Goal: Navigation & Orientation: Find specific page/section

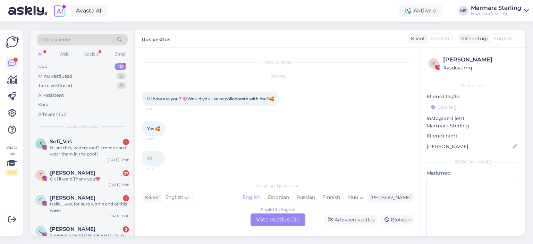
scroll to position [1216, 0]
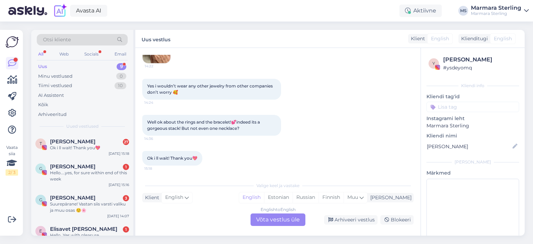
click at [337, 157] on div "Ok i ll wait! Thank you💖 15:18" at bounding box center [277, 158] width 271 height 30
click at [88, 79] on div "Minu vestlused 0" at bounding box center [82, 76] width 91 height 10
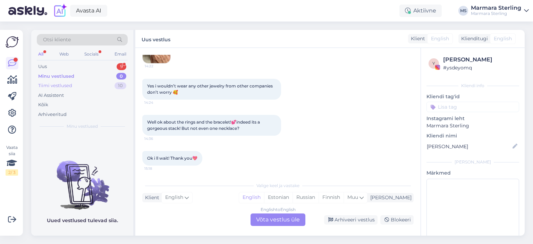
click at [88, 82] on div "Tiimi vestlused 10" at bounding box center [82, 86] width 91 height 10
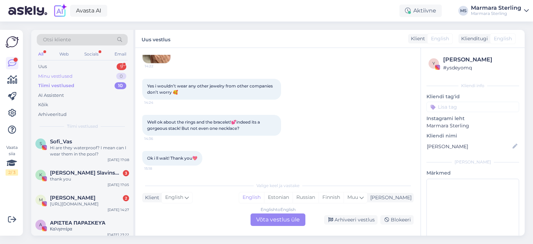
click at [106, 78] on div "Minu vestlused 0" at bounding box center [82, 76] width 91 height 10
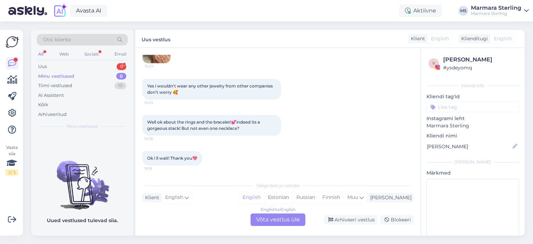
click at [111, 60] on div "Otsi kliente All Web Socials Email Uus 9 Minu vestlused 0 Tiimi vestlused 10 AI…" at bounding box center [82, 82] width 102 height 104
click at [107, 64] on div "Uus 9" at bounding box center [82, 67] width 91 height 10
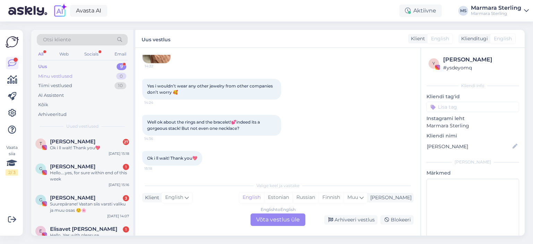
click at [107, 76] on div "Minu vestlused 0" at bounding box center [82, 76] width 91 height 10
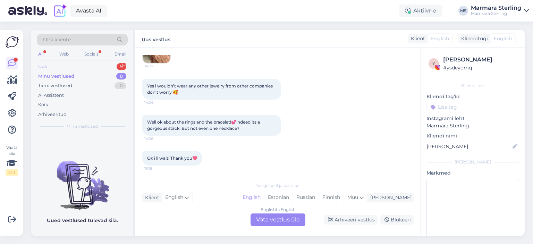
click at [94, 70] on div "Uus 9" at bounding box center [82, 67] width 91 height 10
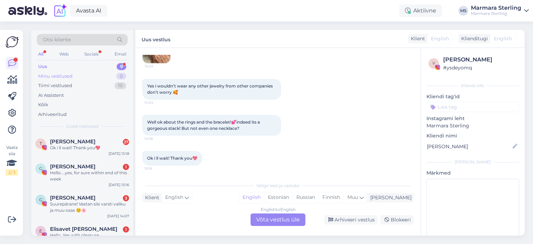
click at [96, 73] on div "Minu vestlused 0" at bounding box center [82, 76] width 91 height 10
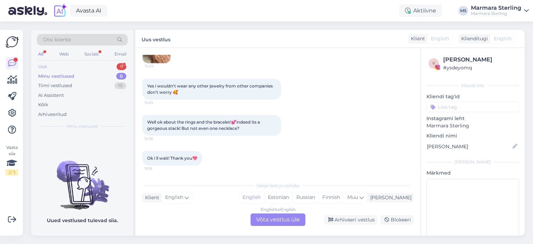
click at [100, 69] on div "Uus 9" at bounding box center [82, 67] width 91 height 10
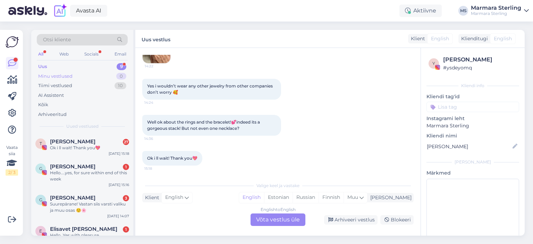
click at [101, 75] on div "Minu vestlused 0" at bounding box center [82, 76] width 91 height 10
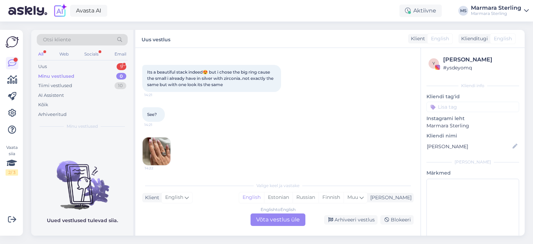
scroll to position [1146, 0]
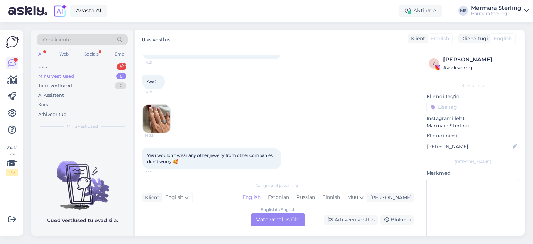
click at [159, 120] on img at bounding box center [157, 119] width 28 height 28
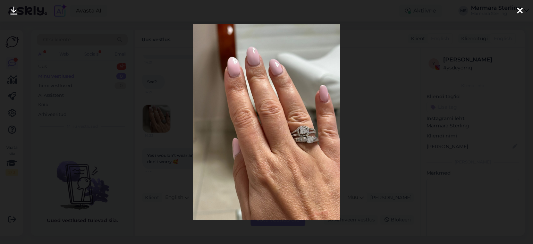
click at [519, 9] on icon at bounding box center [520, 11] width 6 height 9
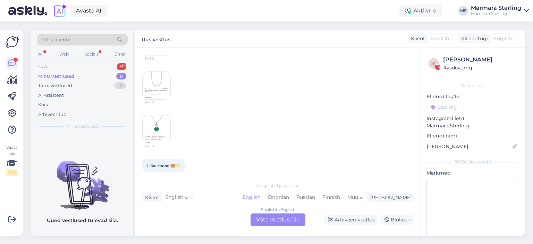
scroll to position [938, 0]
click at [161, 120] on img at bounding box center [157, 122] width 28 height 28
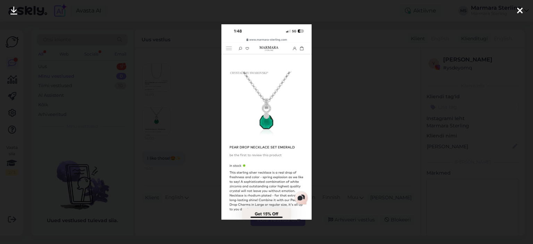
click at [524, 14] on div at bounding box center [520, 11] width 14 height 22
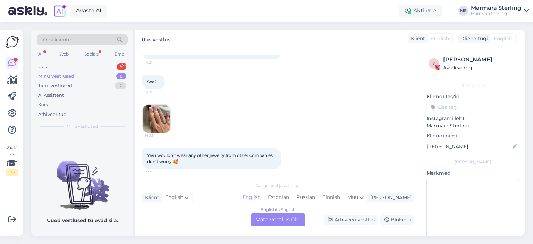
scroll to position [1216, 0]
